Goal: Information Seeking & Learning: Check status

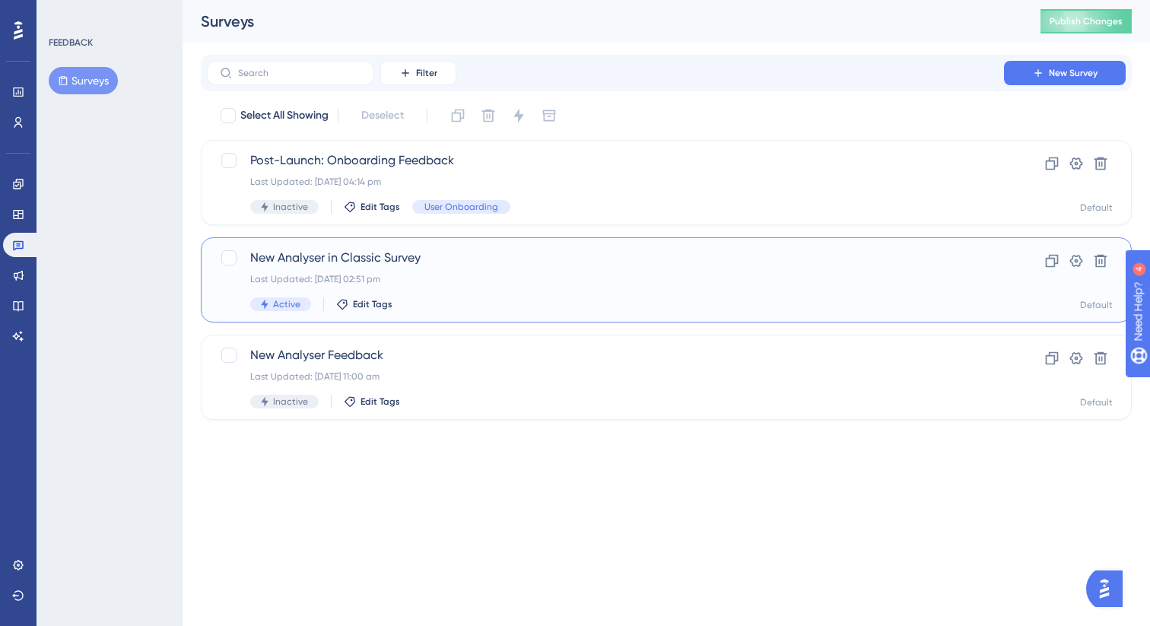
click at [445, 277] on div "Last Updated: [DATE] 02:51 pm" at bounding box center [605, 279] width 710 height 12
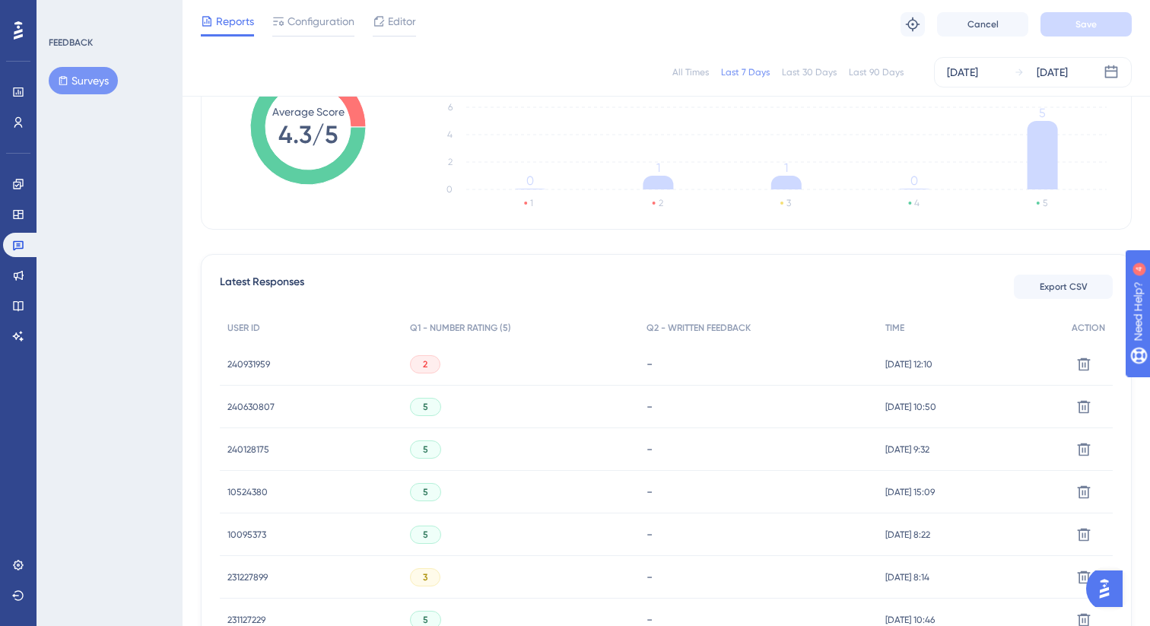
scroll to position [278, 0]
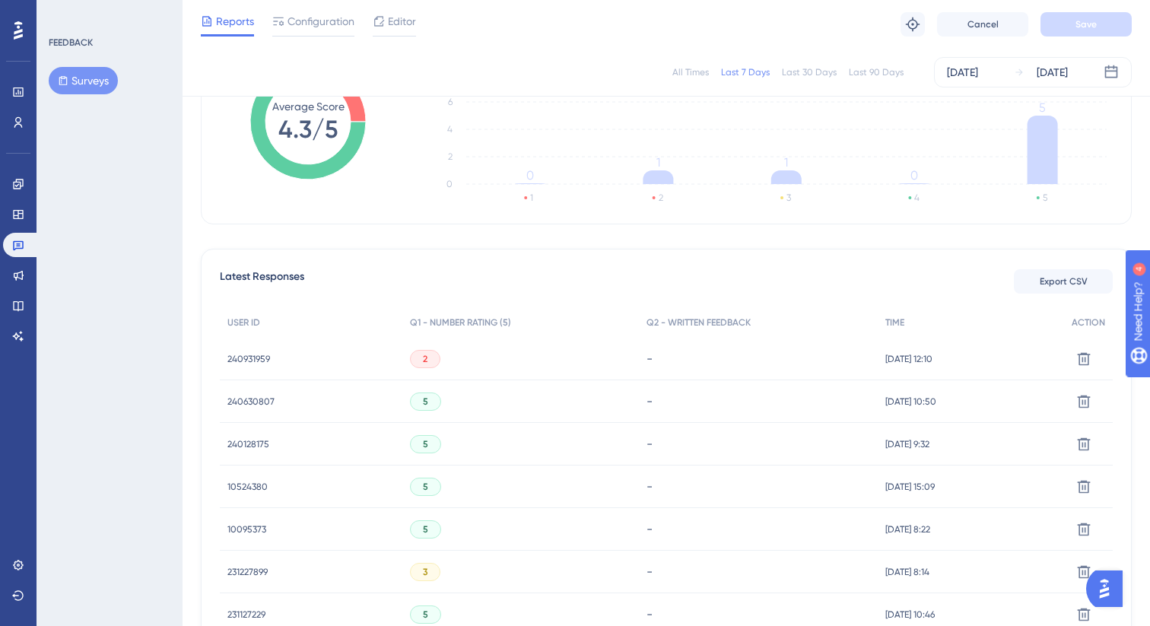
click at [265, 359] on span "240931959" at bounding box center [248, 359] width 43 height 12
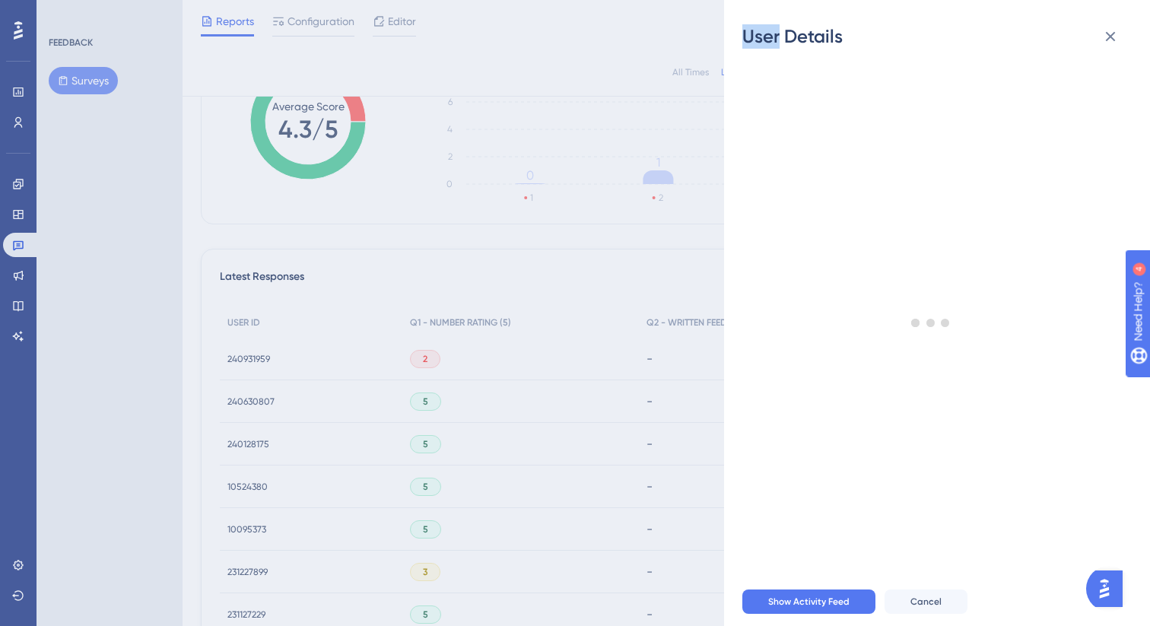
click at [265, 359] on div "User Details - # 240931959 User Attributes ( 9 ) Email Email - Signup Signup - …" at bounding box center [575, 313] width 1150 height 626
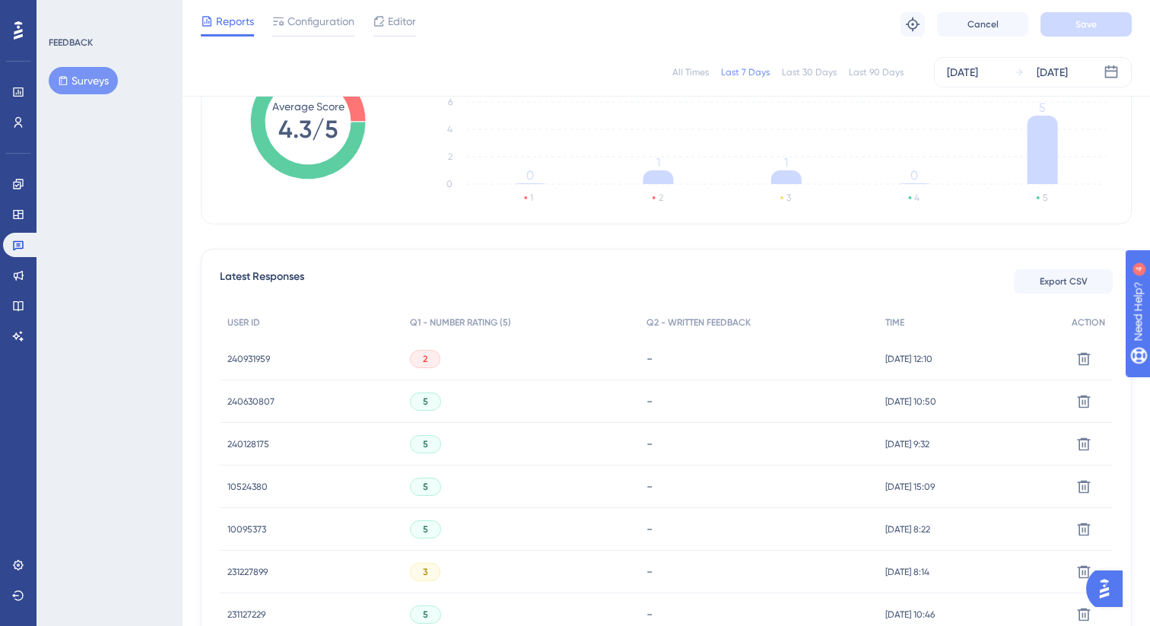
click at [265, 359] on span "240931959" at bounding box center [248, 359] width 43 height 12
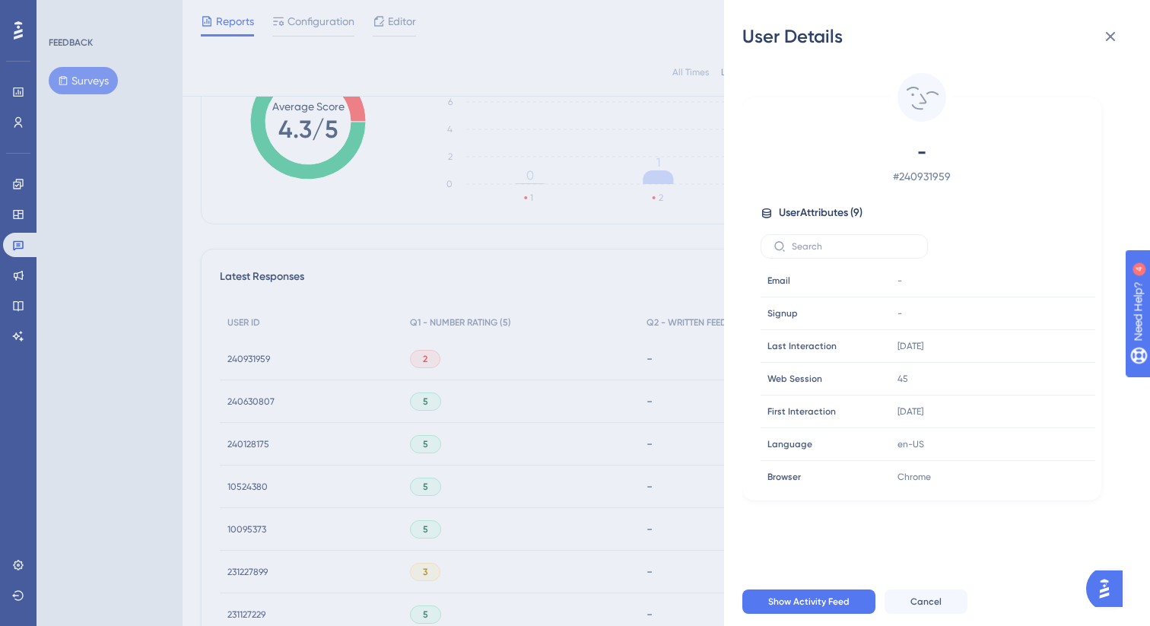
click at [920, 178] on span "# 240931959" at bounding box center [922, 176] width 268 height 18
copy span "240931959"
click at [621, 294] on div "User Details - # 240931959 User Attributes ( 9 ) Email Email - Signup Signup - …" at bounding box center [575, 313] width 1150 height 626
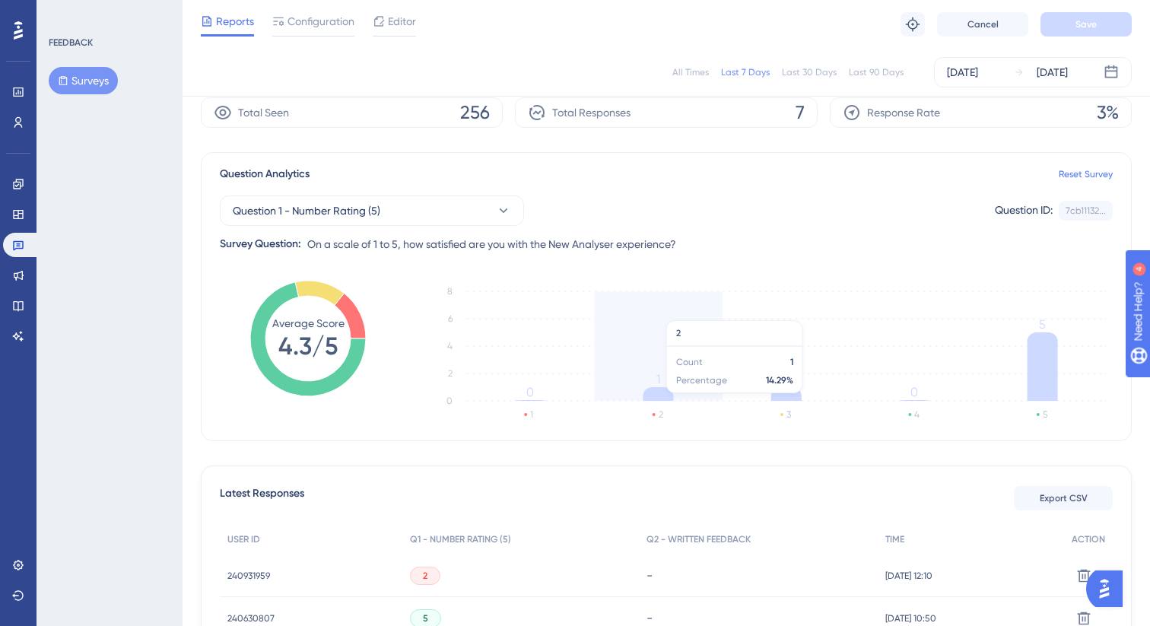
scroll to position [0, 0]
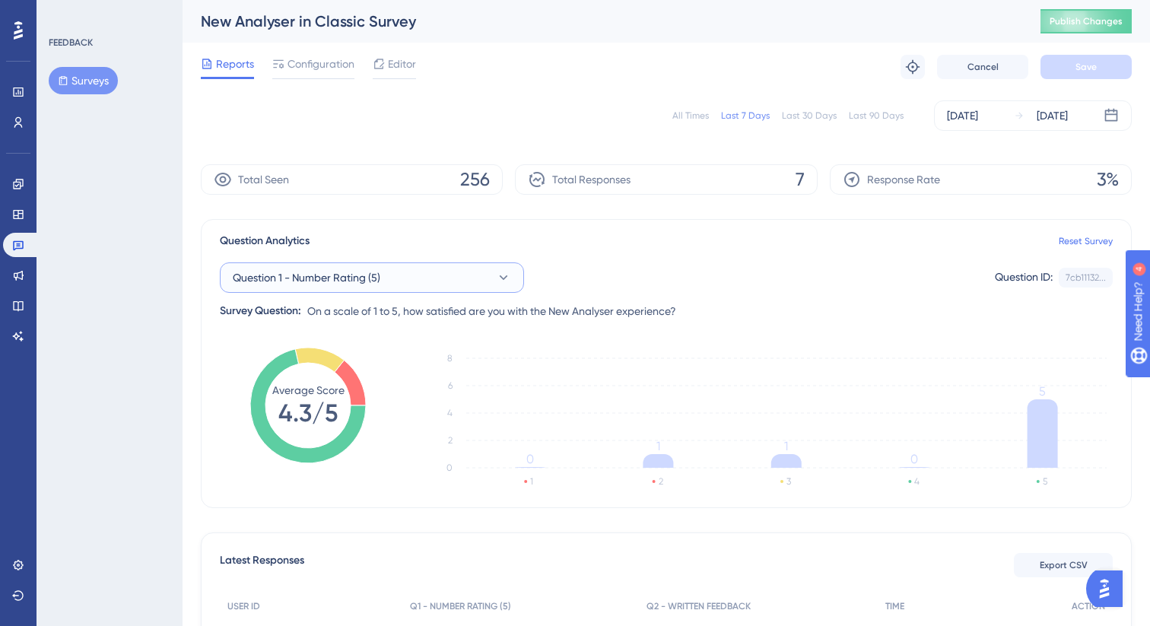
click at [457, 281] on button "Question 1 - Number Rating (5)" at bounding box center [372, 277] width 304 height 30
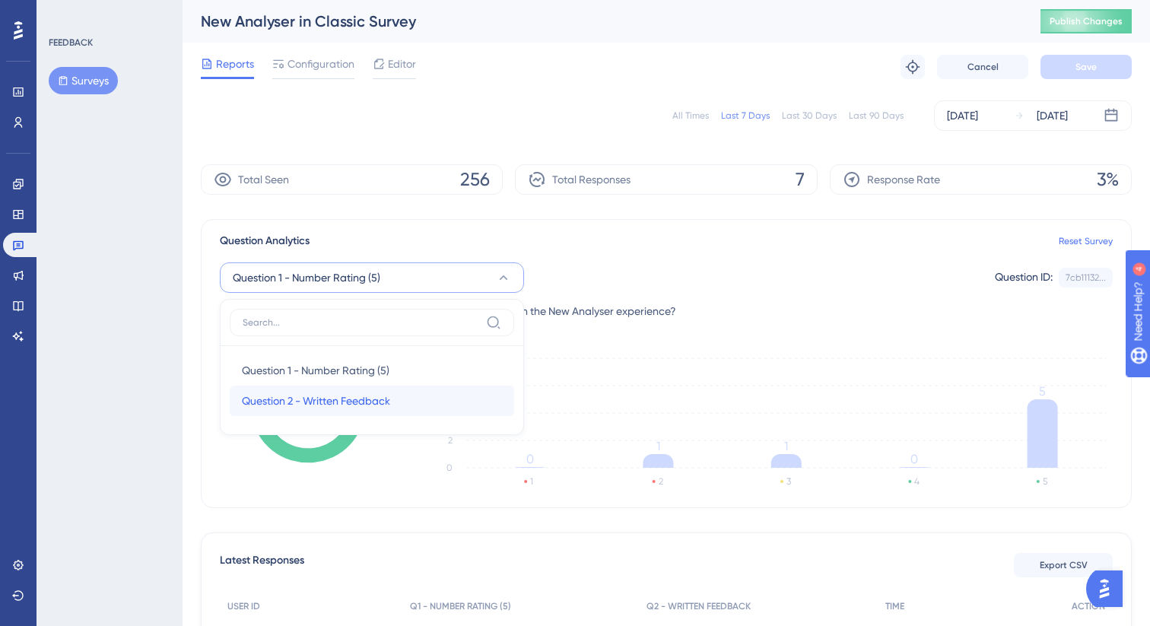
click at [334, 402] on span "Question 2 - Written Feedback" at bounding box center [316, 401] width 148 height 18
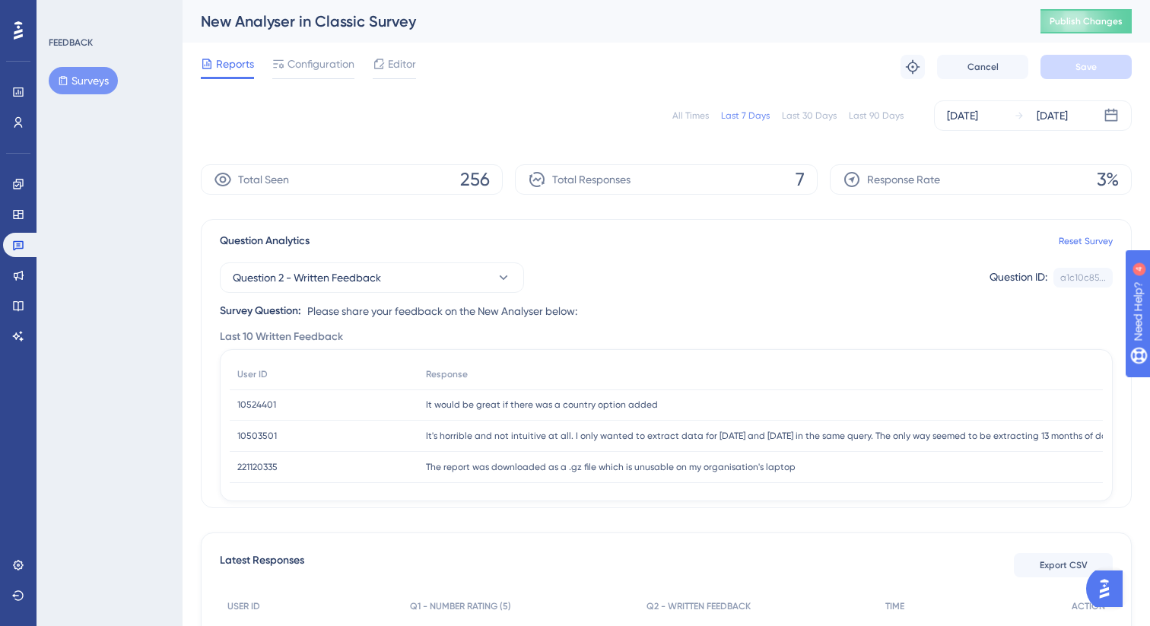
click at [703, 181] on div "Total Responses 7" at bounding box center [666, 179] width 302 height 30
click at [451, 274] on button "Question 2 - Written Feedback" at bounding box center [372, 277] width 304 height 30
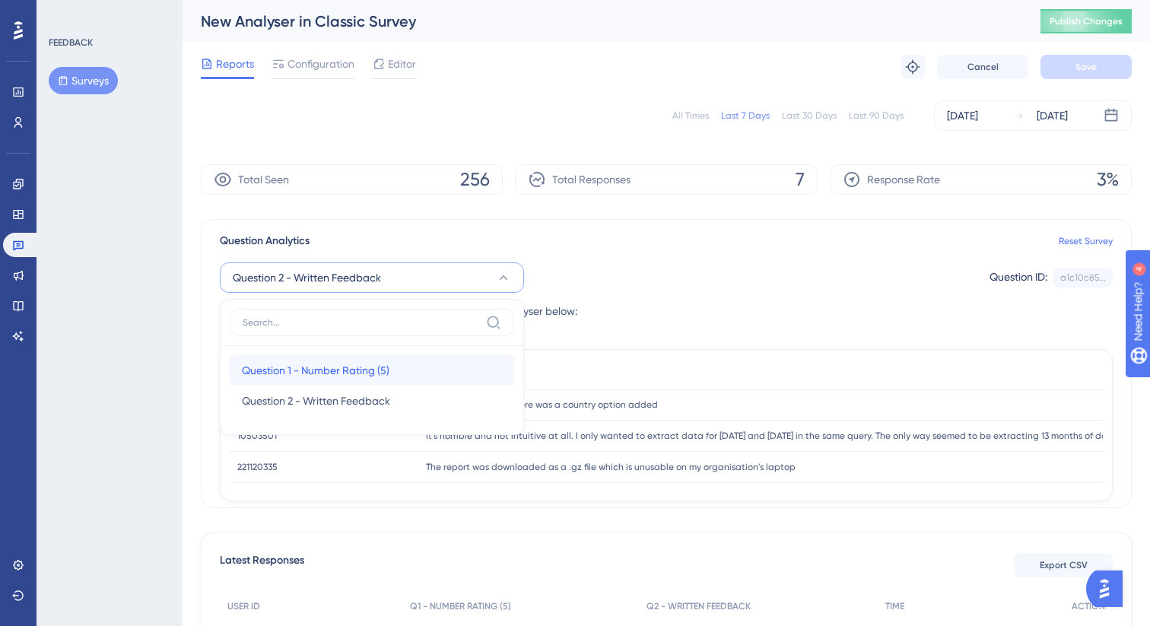
click at [352, 370] on span "Question 1 - Number Rating (5)" at bounding box center [316, 370] width 148 height 18
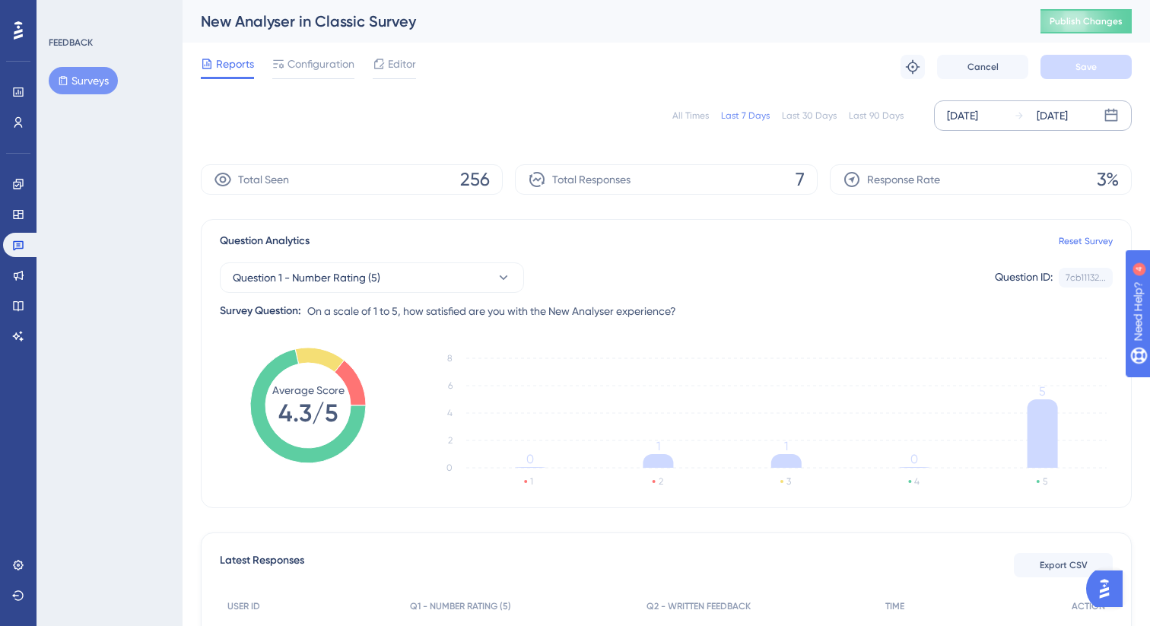
click at [978, 116] on div "[DATE]" at bounding box center [962, 115] width 31 height 18
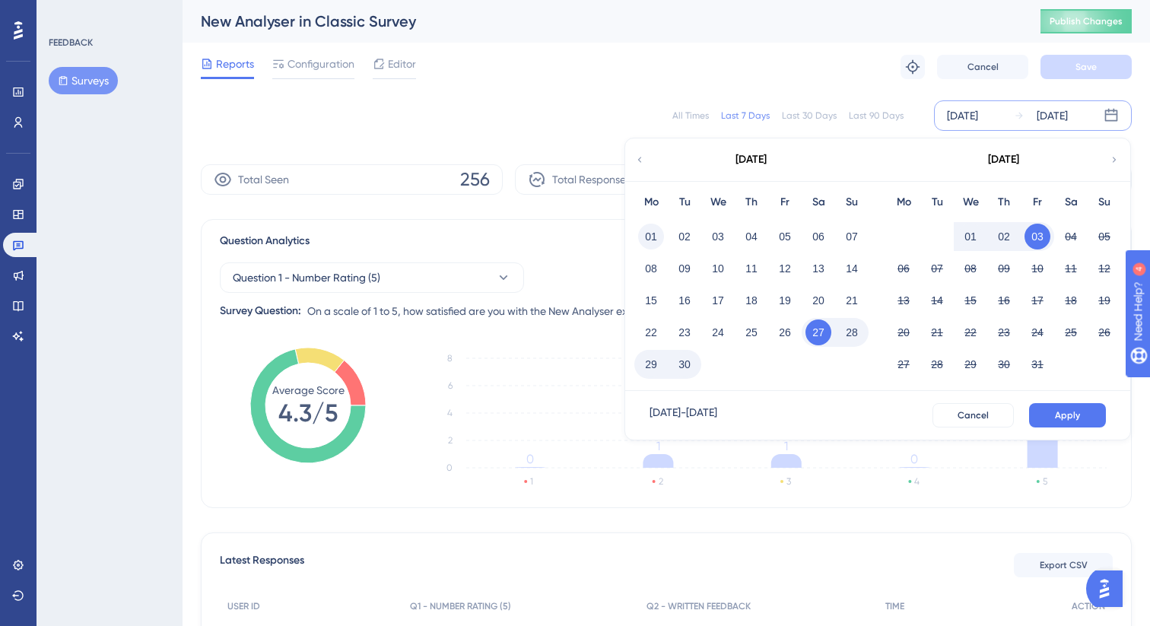
click at [651, 242] on button "01" at bounding box center [651, 237] width 26 height 26
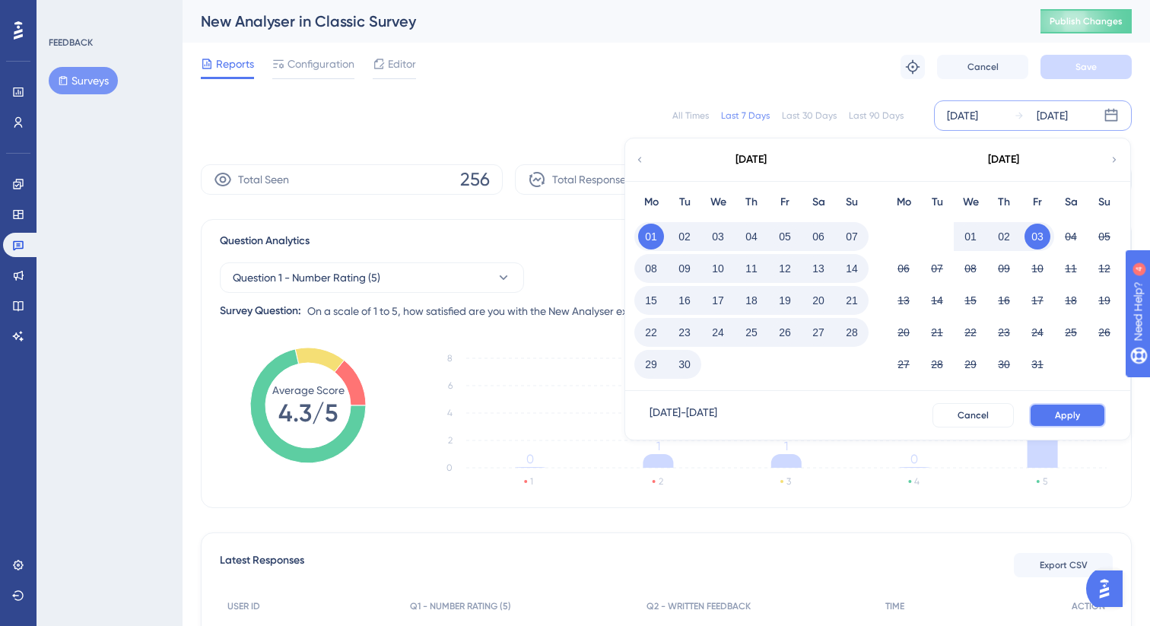
click at [1061, 405] on button "Apply" at bounding box center [1067, 415] width 77 height 24
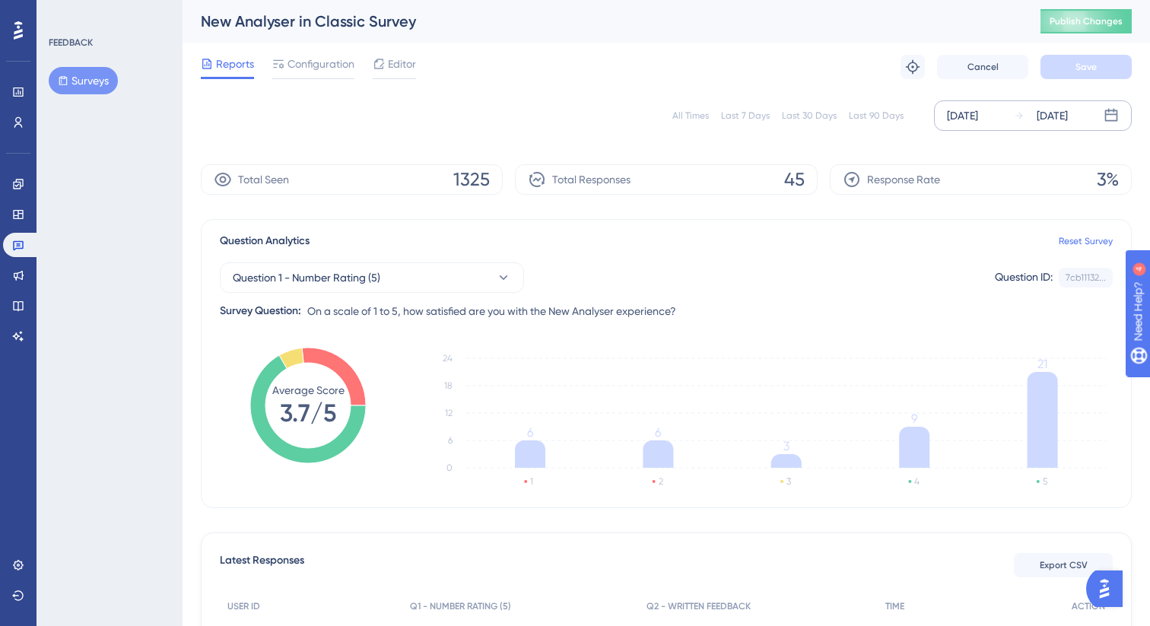
click at [953, 105] on div "[DATE] [DATE]" at bounding box center [1033, 115] width 198 height 30
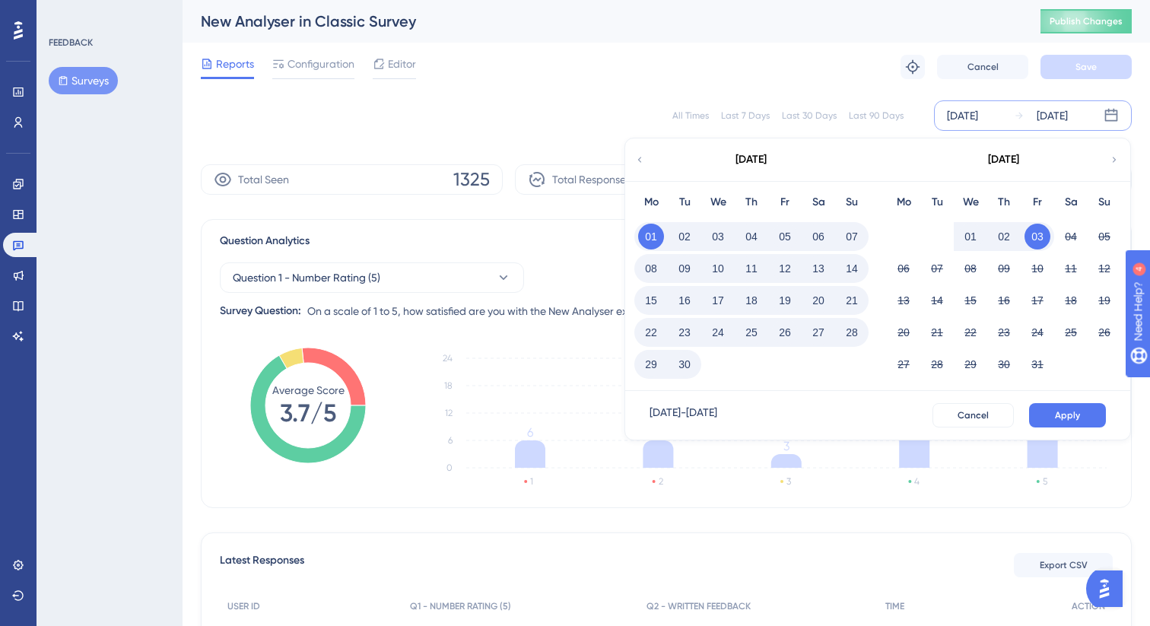
click at [641, 162] on icon at bounding box center [639, 160] width 11 height 14
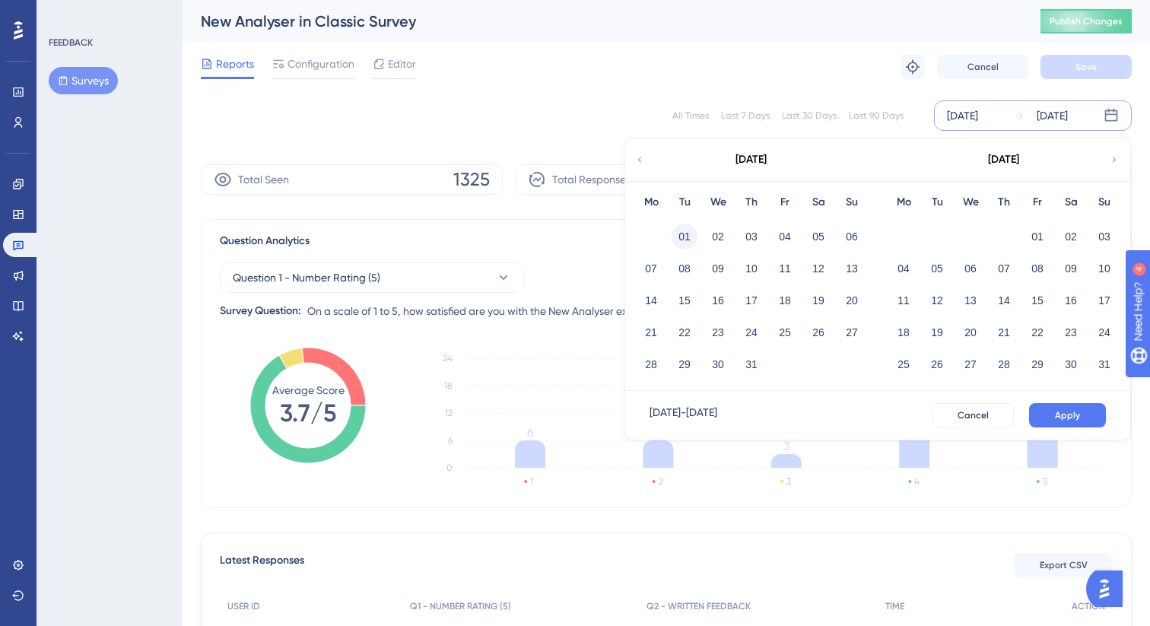
click at [682, 233] on button "01" at bounding box center [684, 237] width 26 height 26
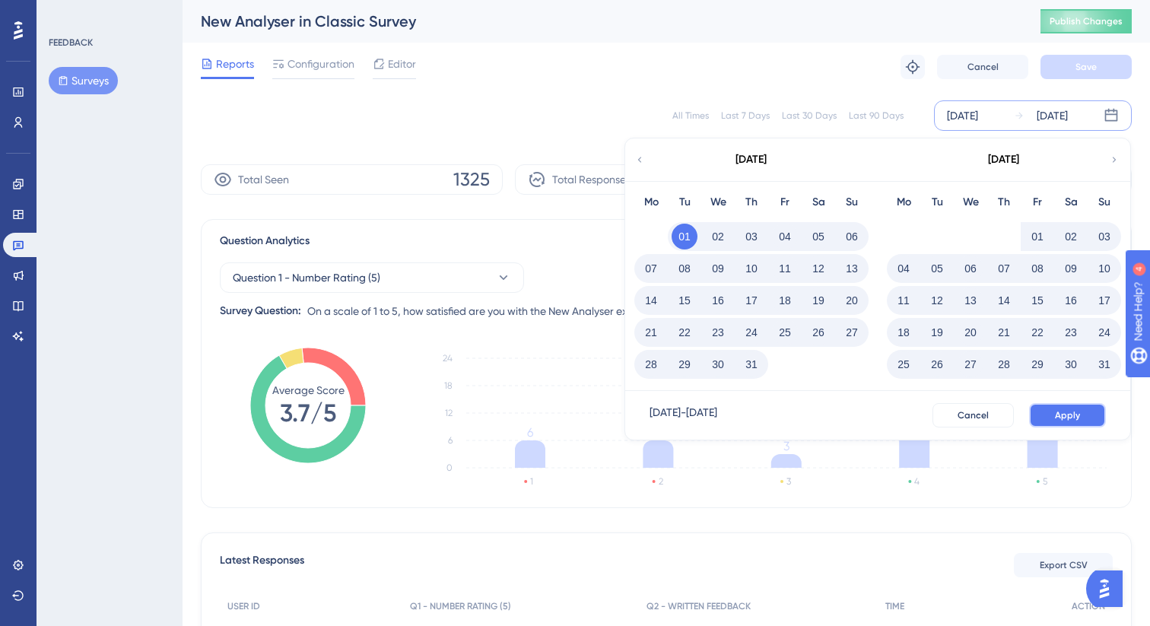
click at [1058, 417] on span "Apply" at bounding box center [1067, 415] width 25 height 12
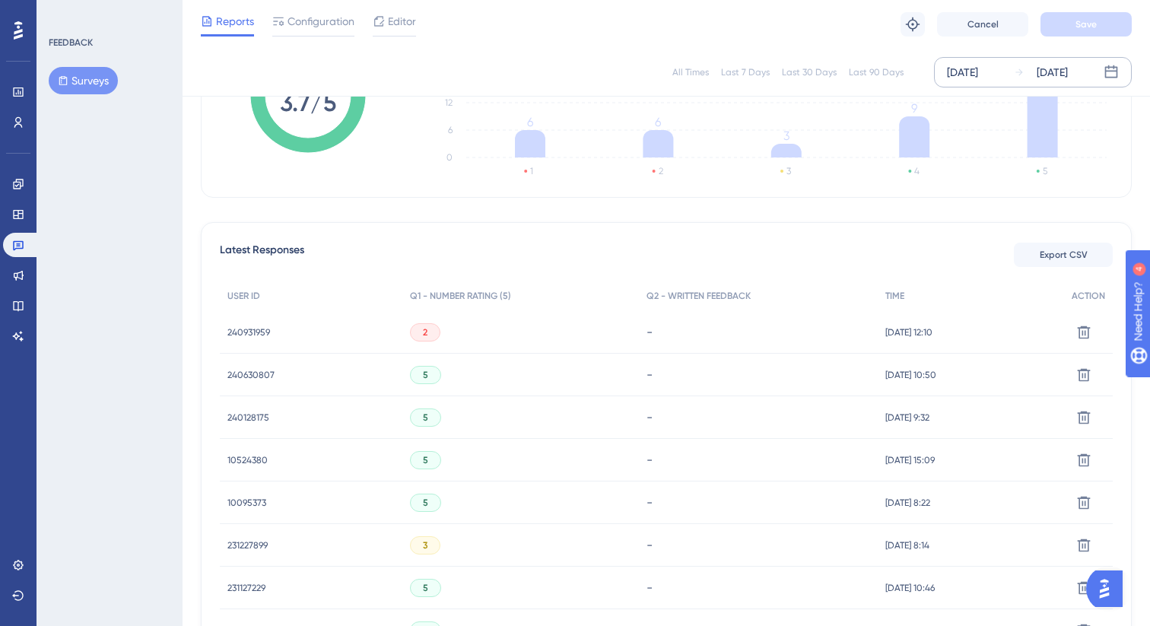
scroll to position [313, 0]
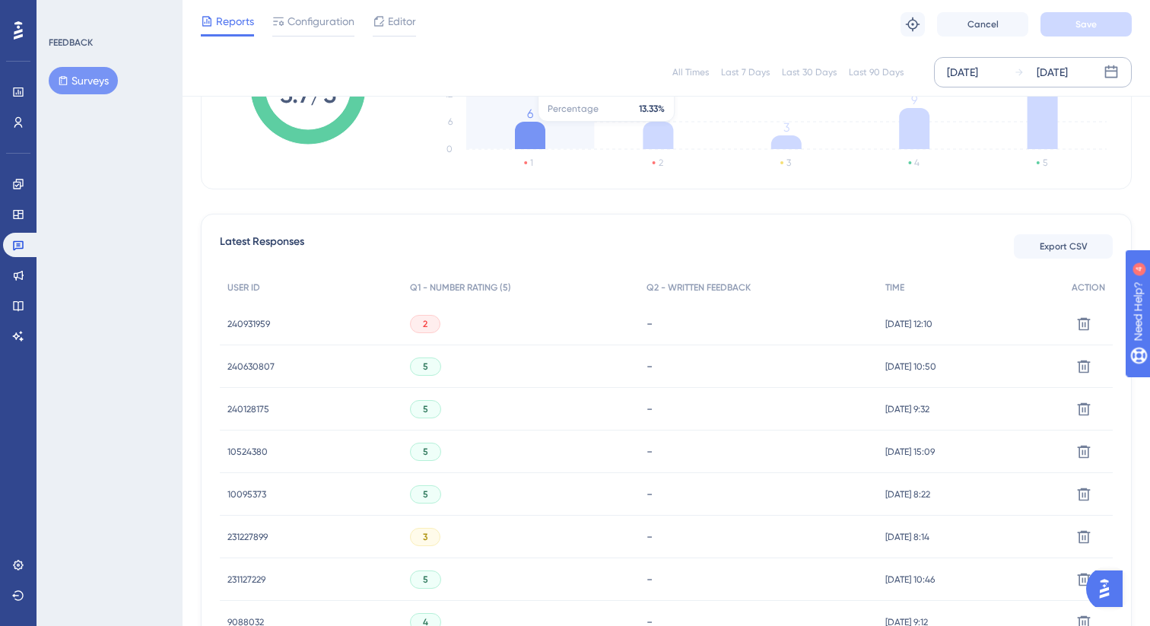
click at [536, 129] on icon at bounding box center [530, 135] width 30 height 27
click at [528, 145] on icon at bounding box center [530, 135] width 30 height 27
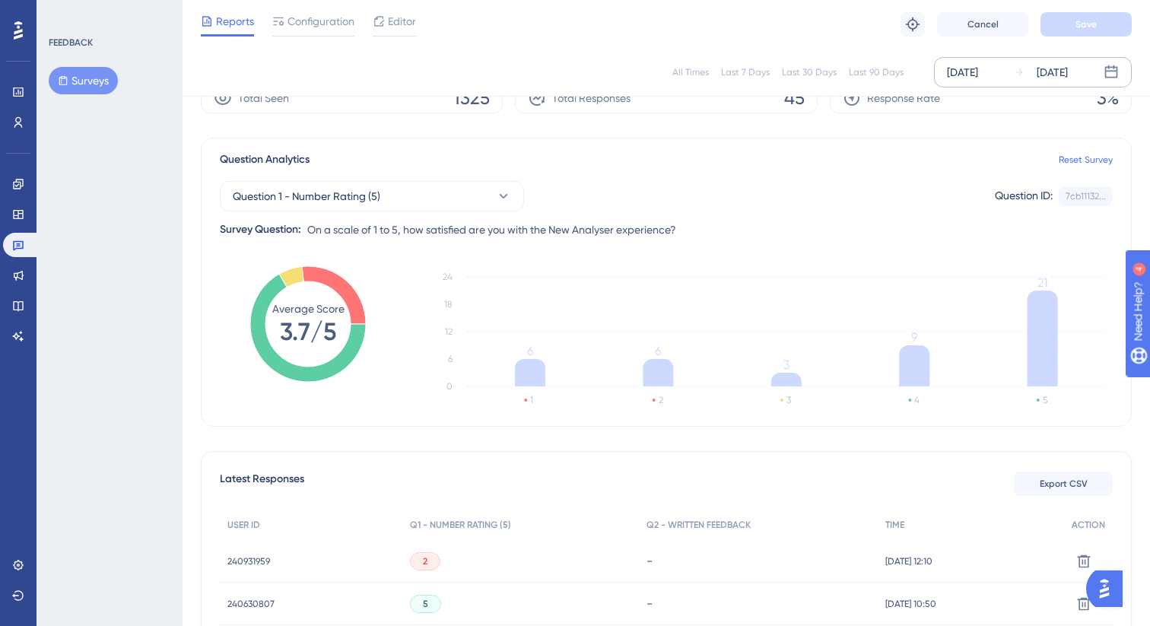
scroll to position [77, 0]
click at [365, 199] on span "Question 1 - Number Rating (5)" at bounding box center [307, 195] width 148 height 18
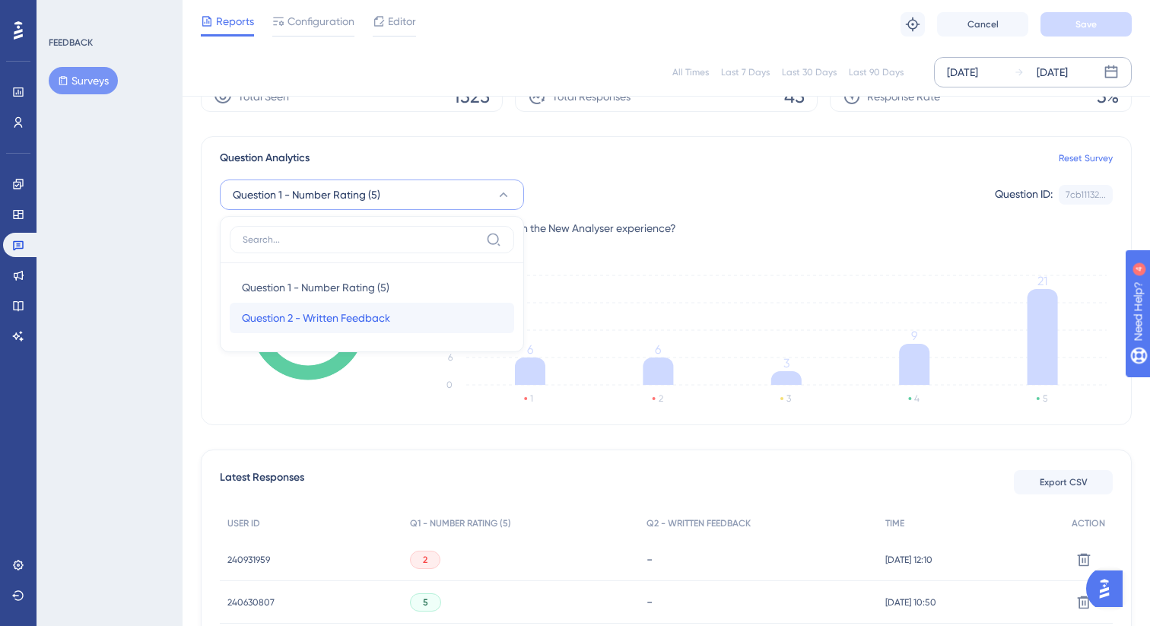
click at [337, 320] on span "Question 2 - Written Feedback" at bounding box center [316, 318] width 148 height 18
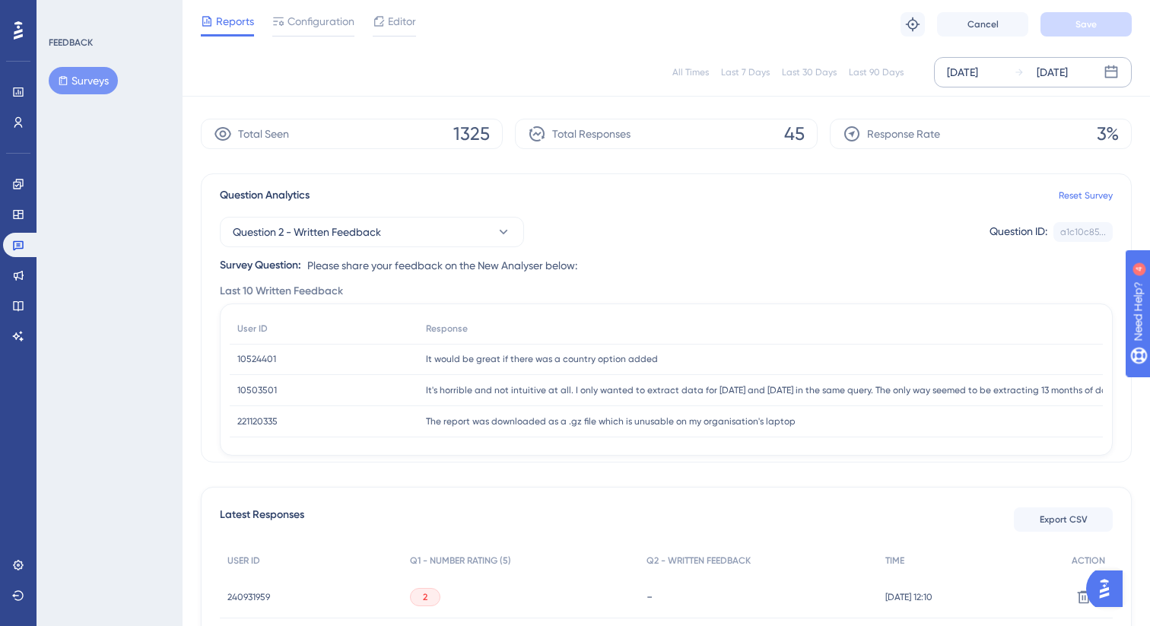
scroll to position [38, 0]
